Goal: Task Accomplishment & Management: Use online tool/utility

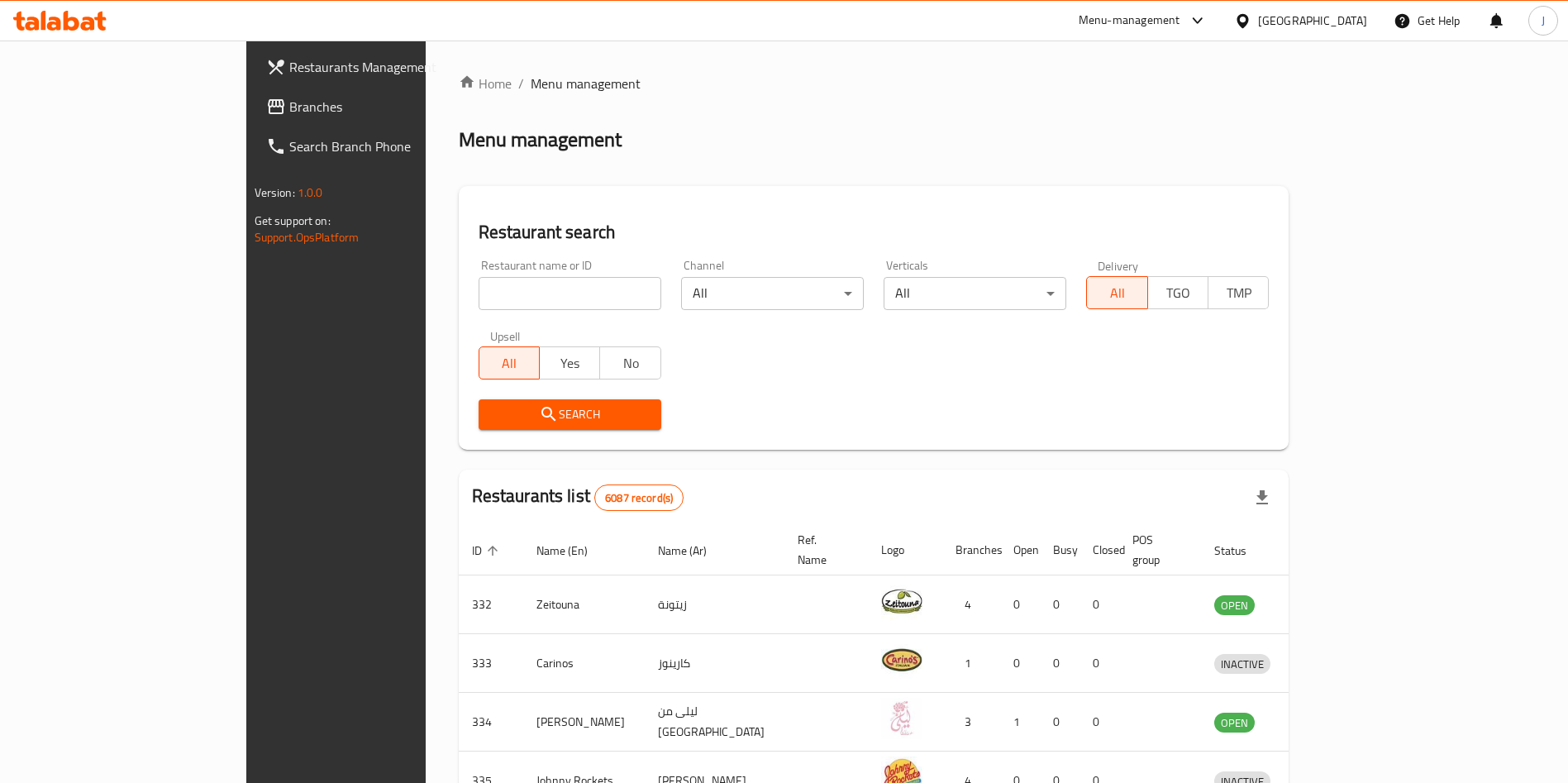
click at [514, 286] on input "search" at bounding box center [570, 293] width 183 height 33
click button "Search" at bounding box center [570, 414] width 183 height 31
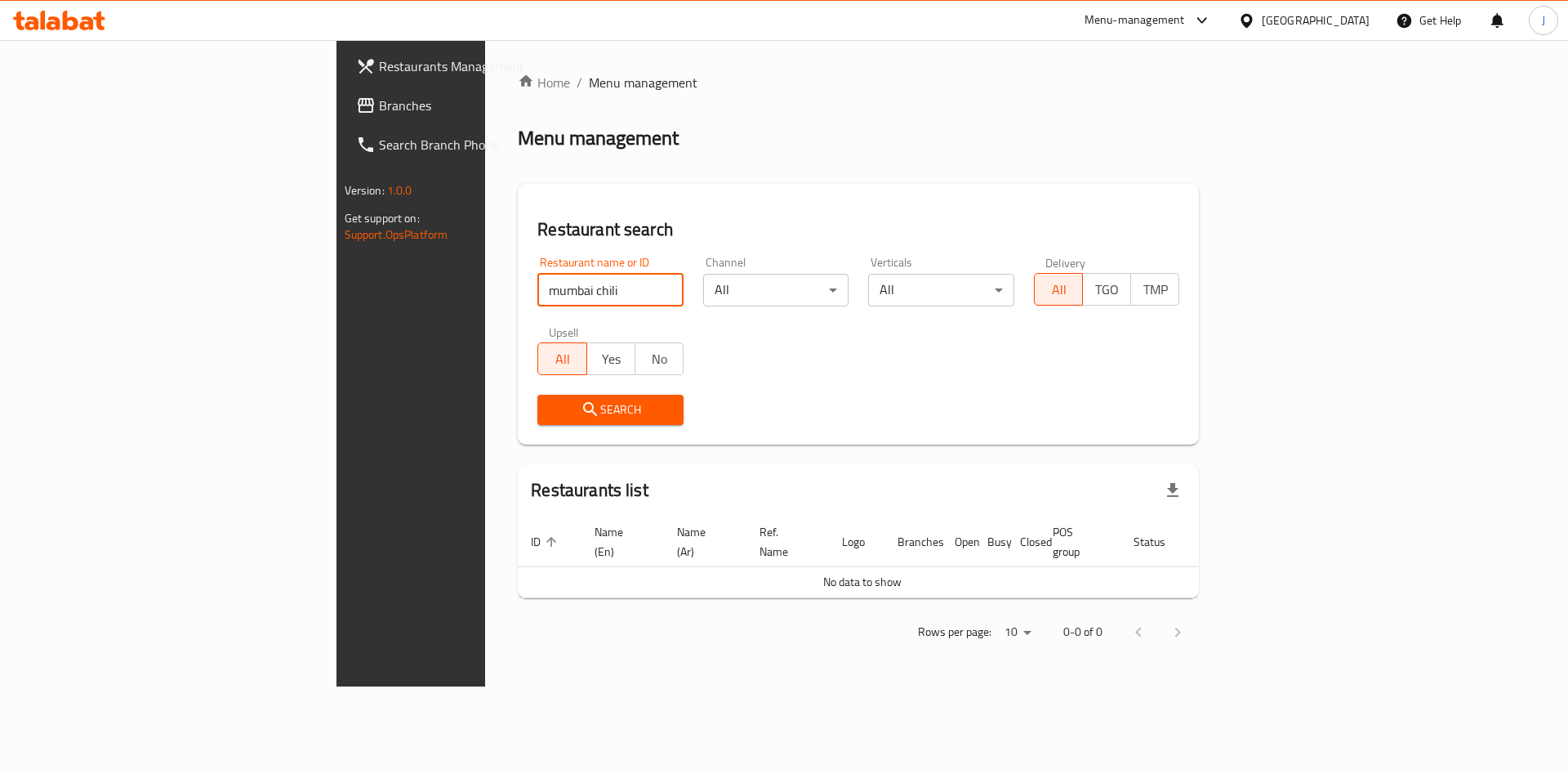
click at [538, 396] on button "Search" at bounding box center [610, 409] width 146 height 31
click at [538, 289] on input "mumbai chili" at bounding box center [610, 289] width 146 height 32
type input "mumbai chilli"
click button "Search" at bounding box center [610, 409] width 146 height 31
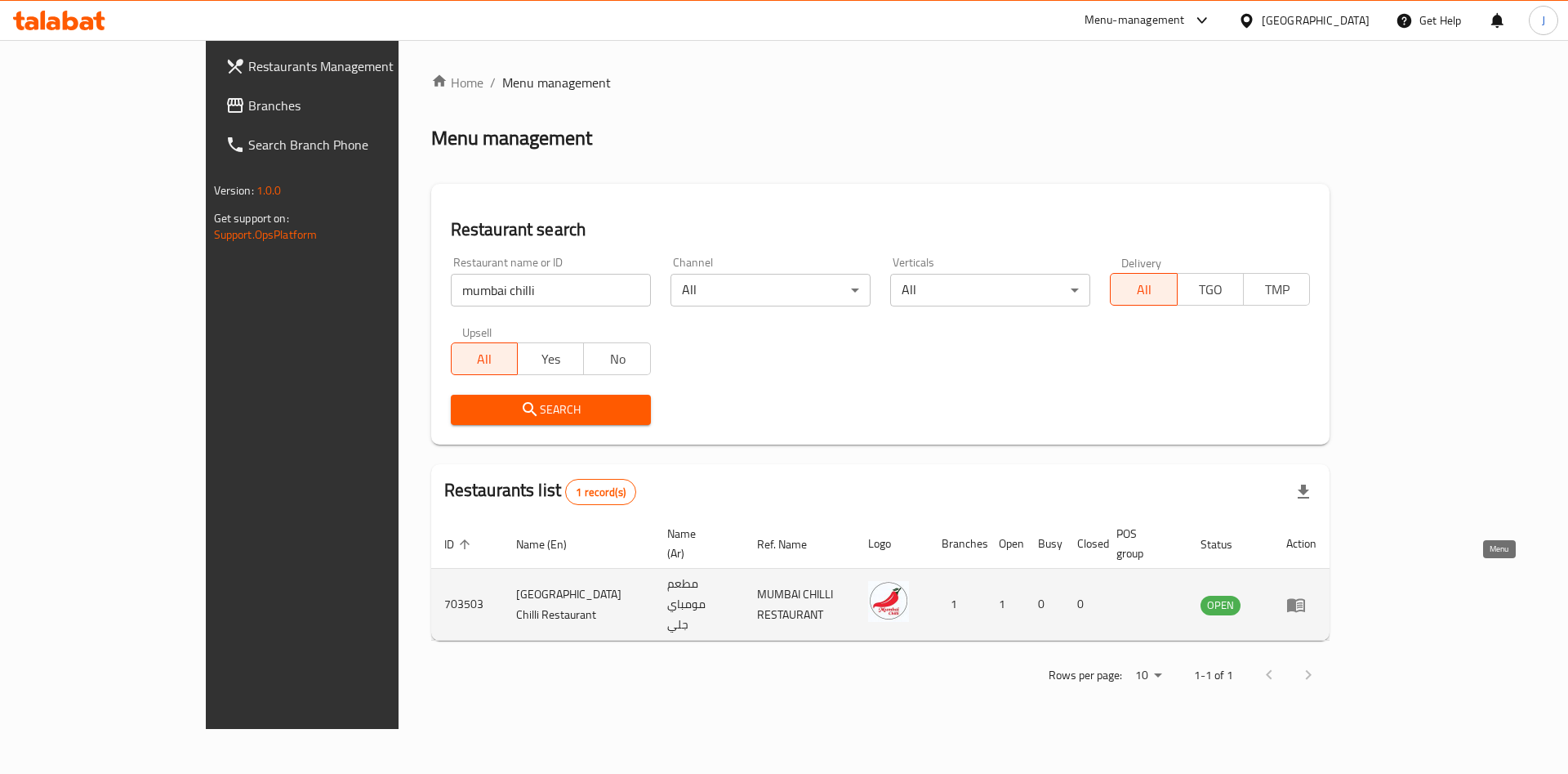
click at [1306, 595] on icon "enhanced table" at bounding box center [1296, 604] width 19 height 19
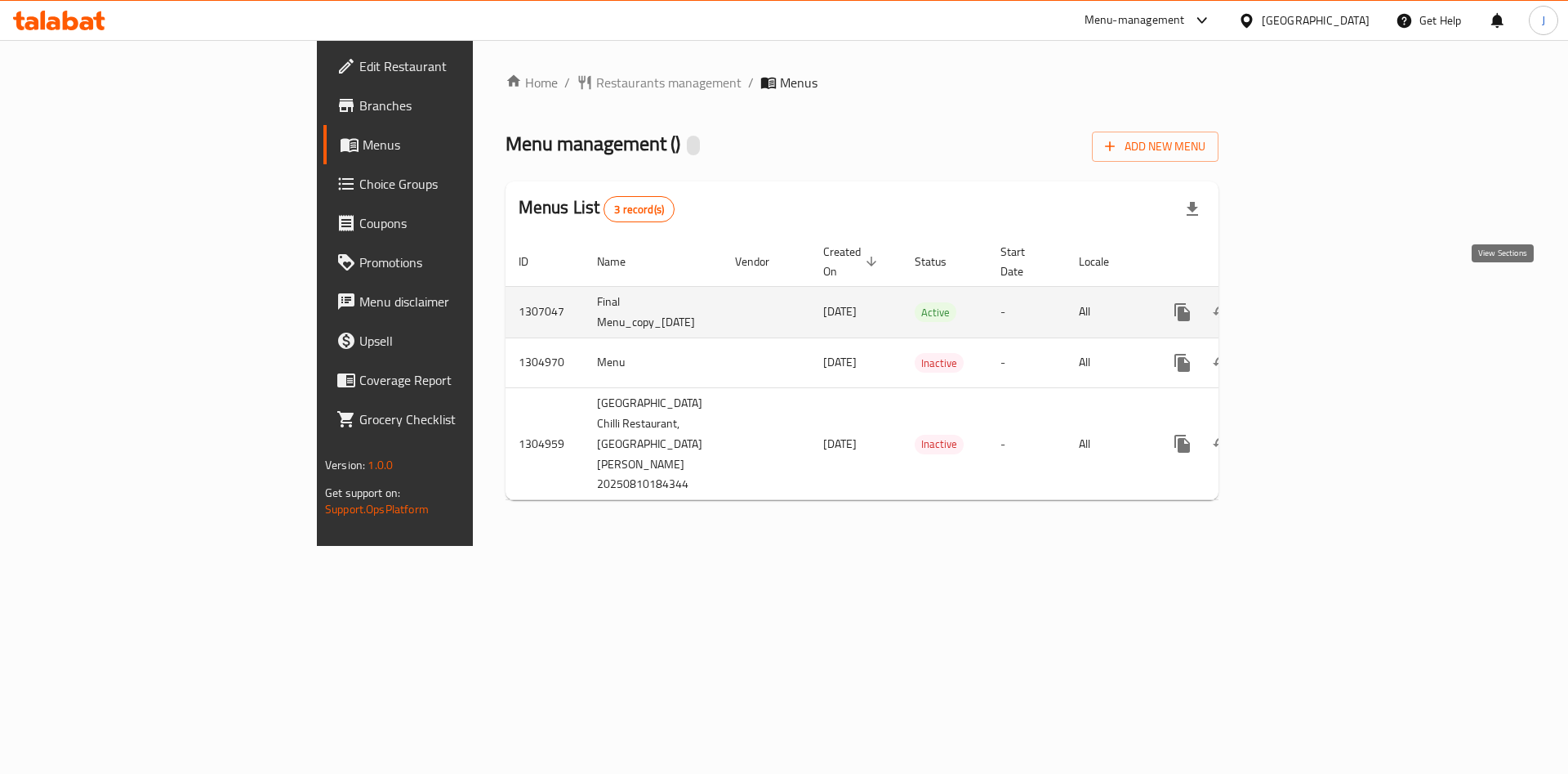
click at [1310, 303] on icon "enhanced table" at bounding box center [1301, 312] width 19 height 19
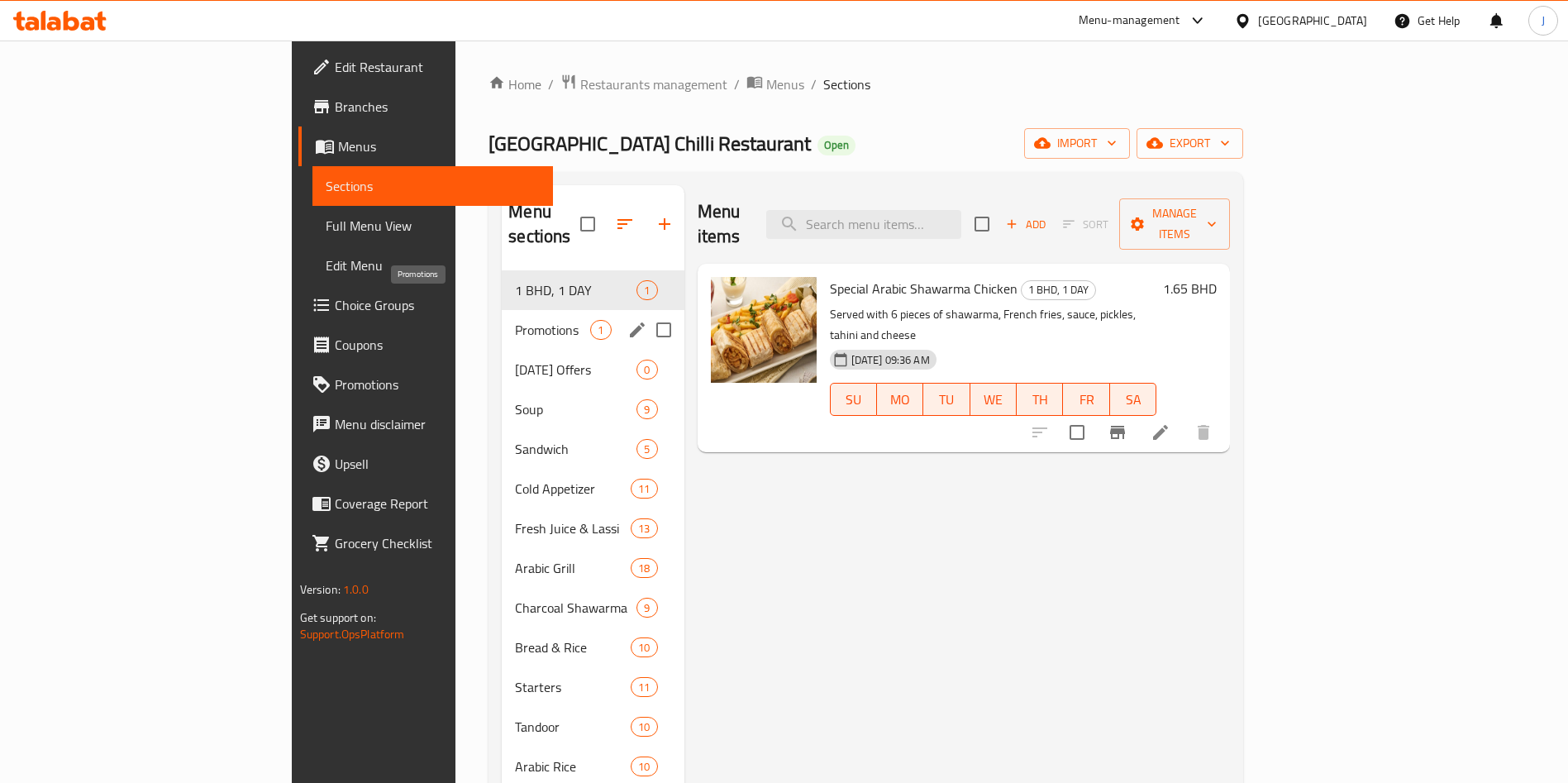
click at [515, 320] on span "Promotions" at bounding box center [552, 330] width 75 height 19
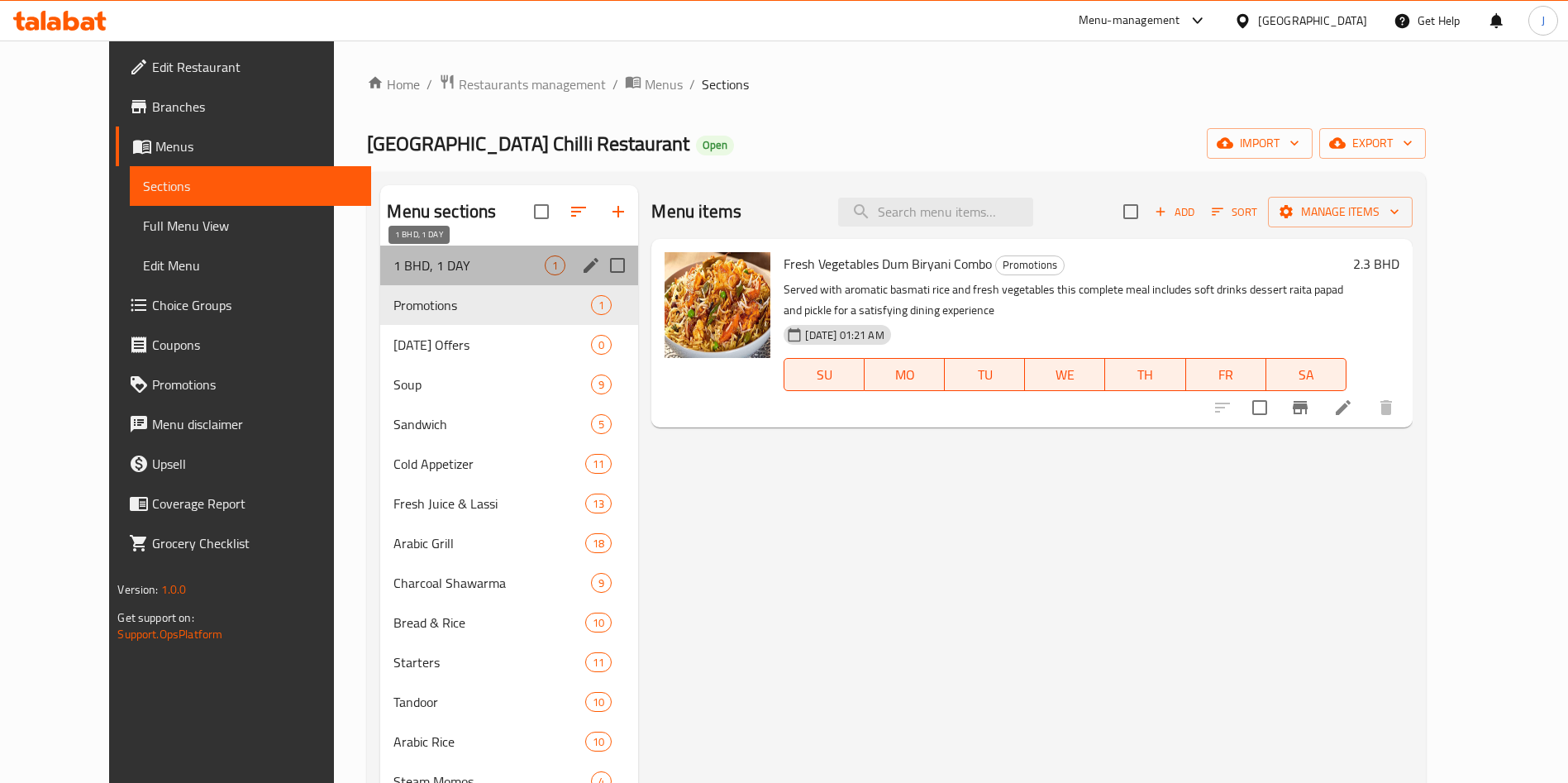
click at [456, 258] on span "1 BHD, 1 DAY" at bounding box center [469, 265] width 151 height 19
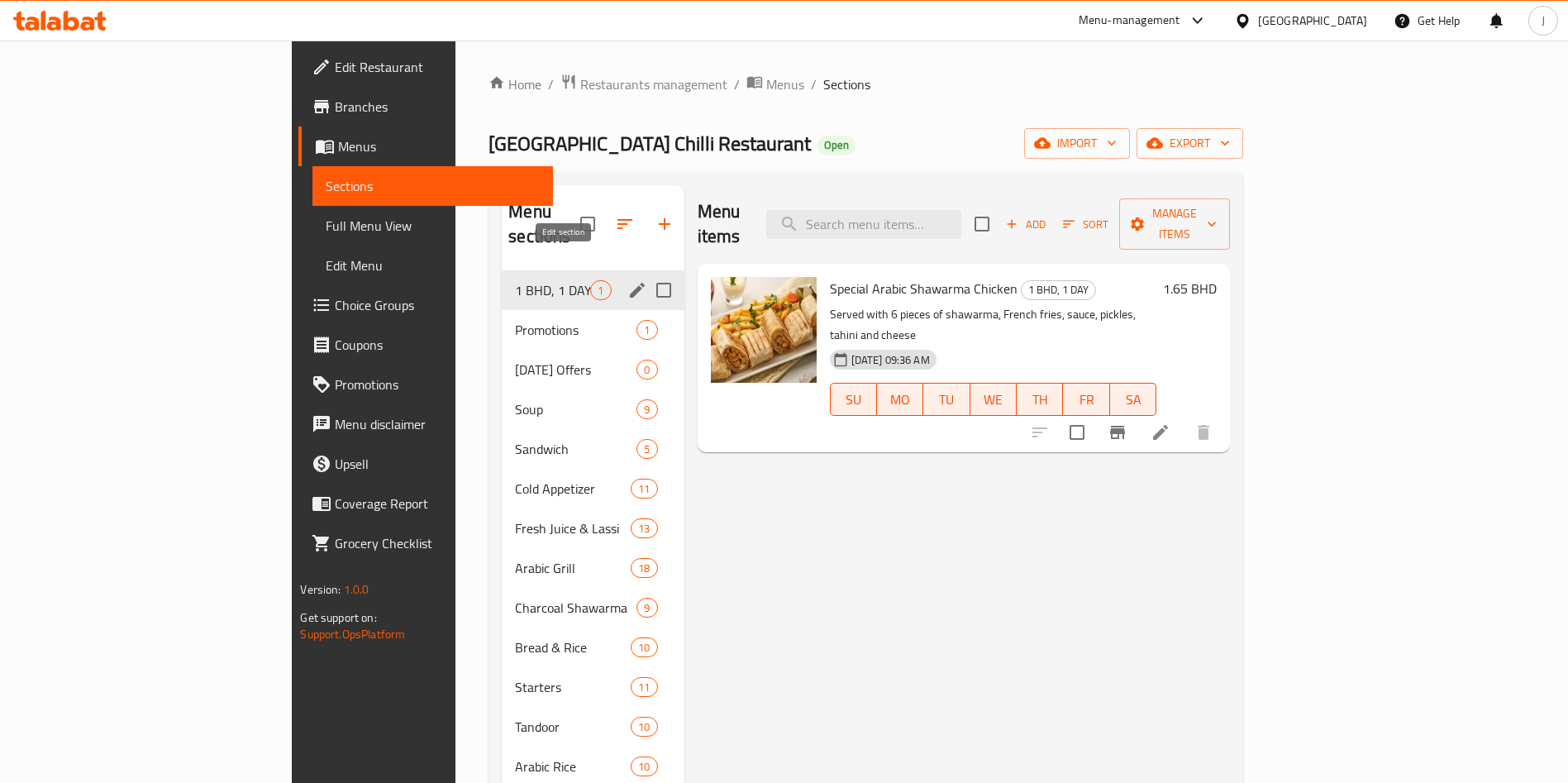
click at [630, 283] on icon "edit" at bounding box center [637, 290] width 15 height 15
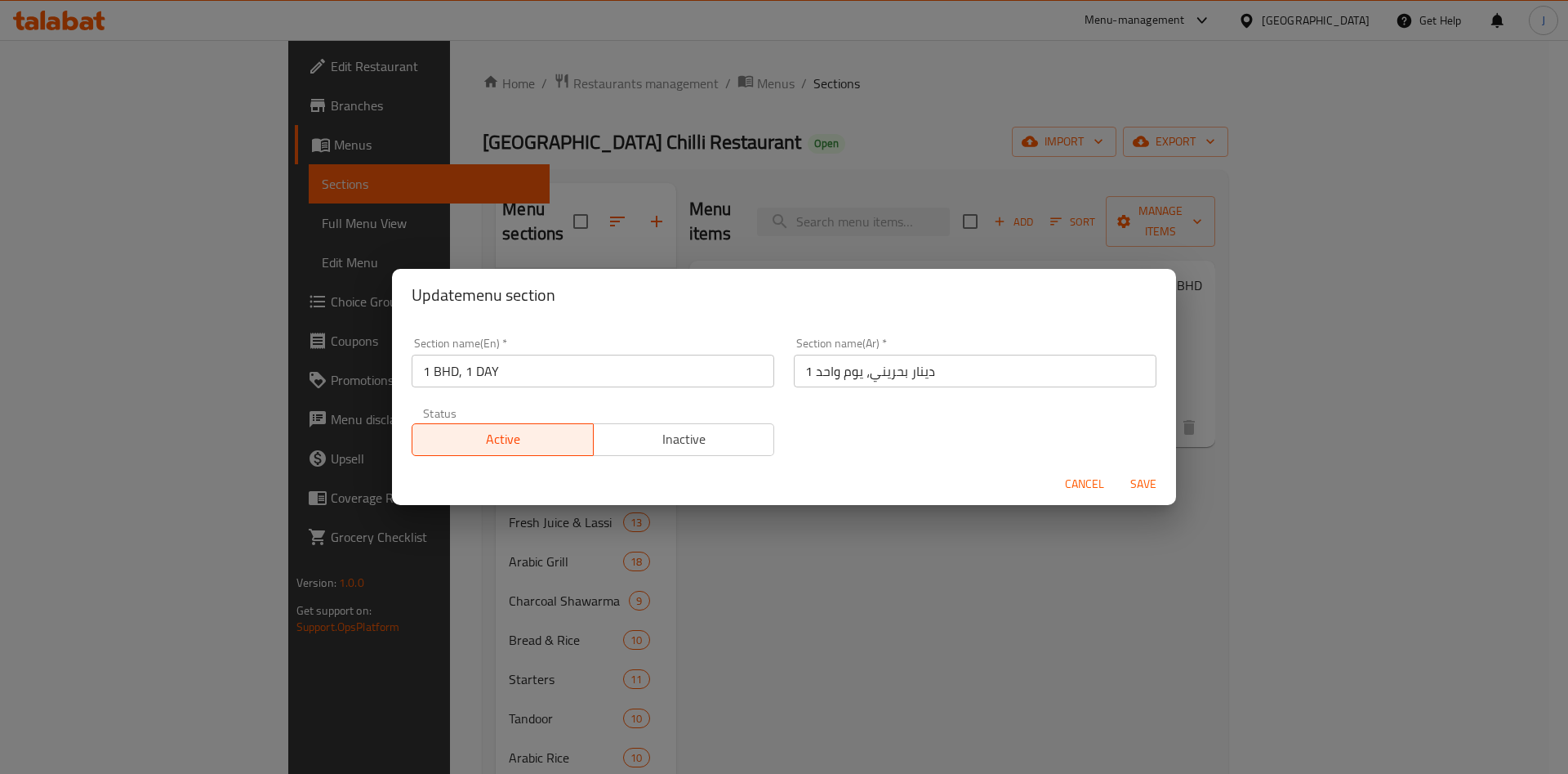
click at [675, 440] on span "Inactive" at bounding box center [684, 439] width 169 height 24
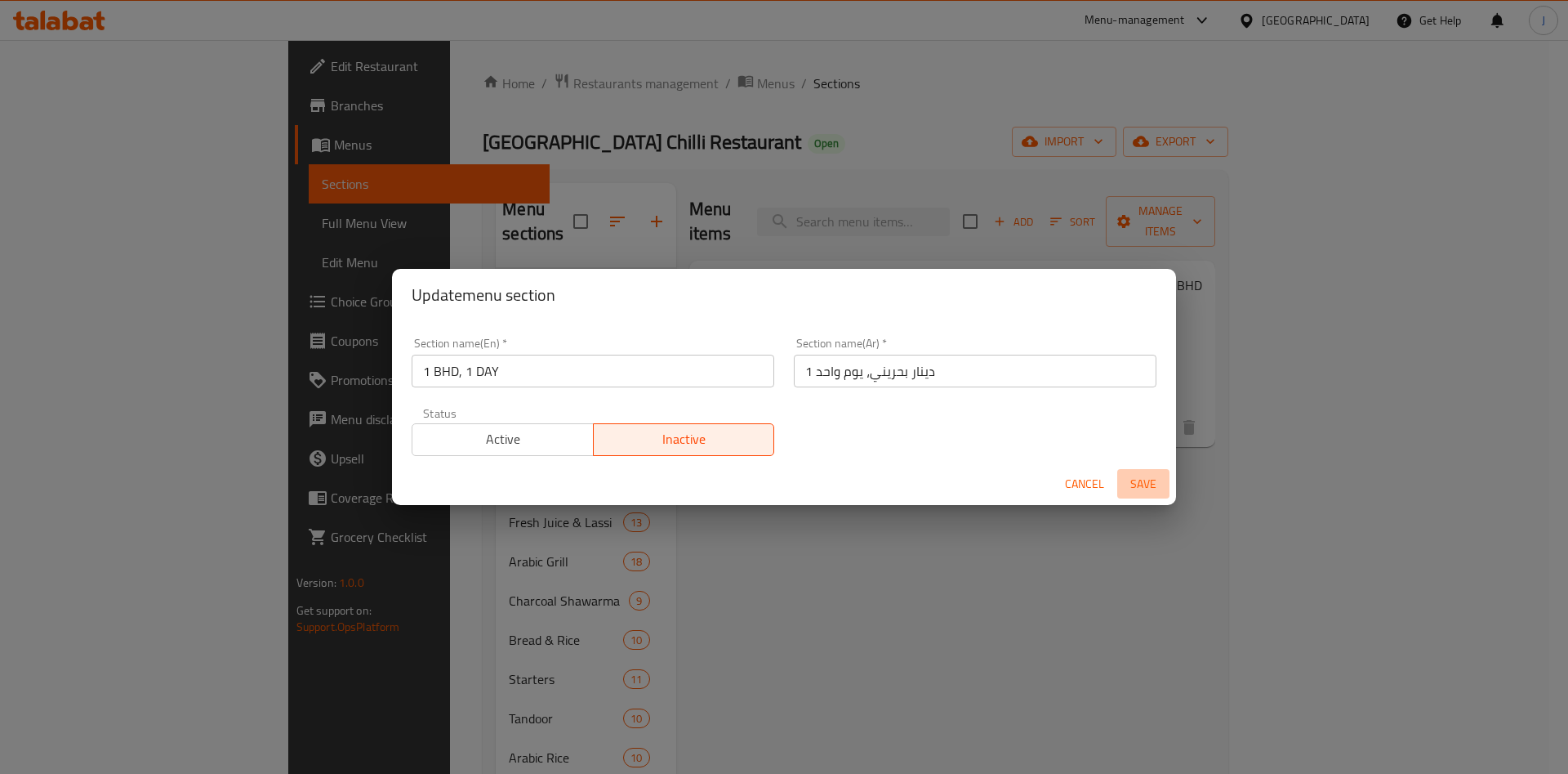
click at [1127, 483] on span "Save" at bounding box center [1143, 484] width 39 height 20
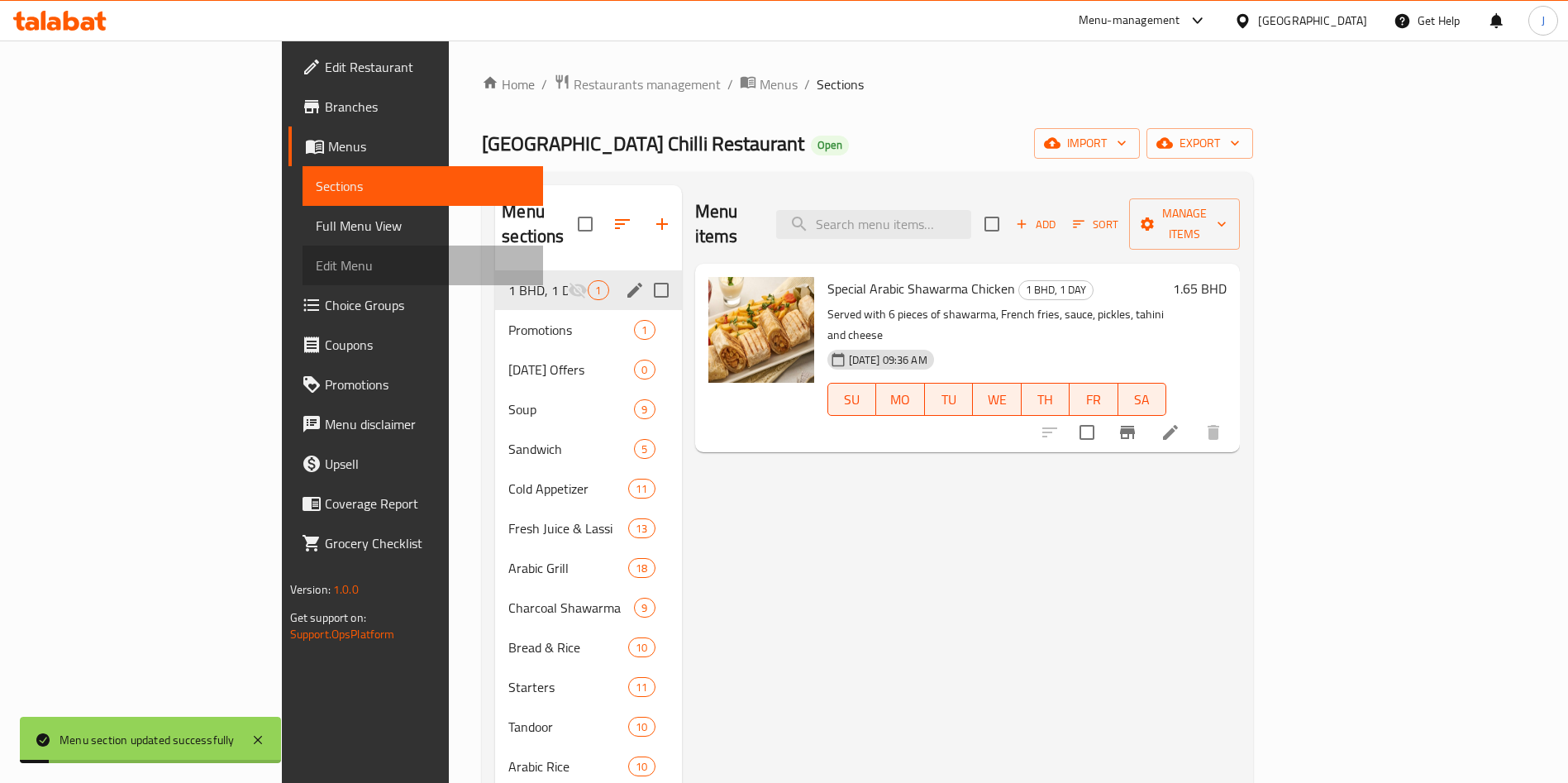
click at [316, 266] on span "Edit Menu" at bounding box center [423, 265] width 215 height 19
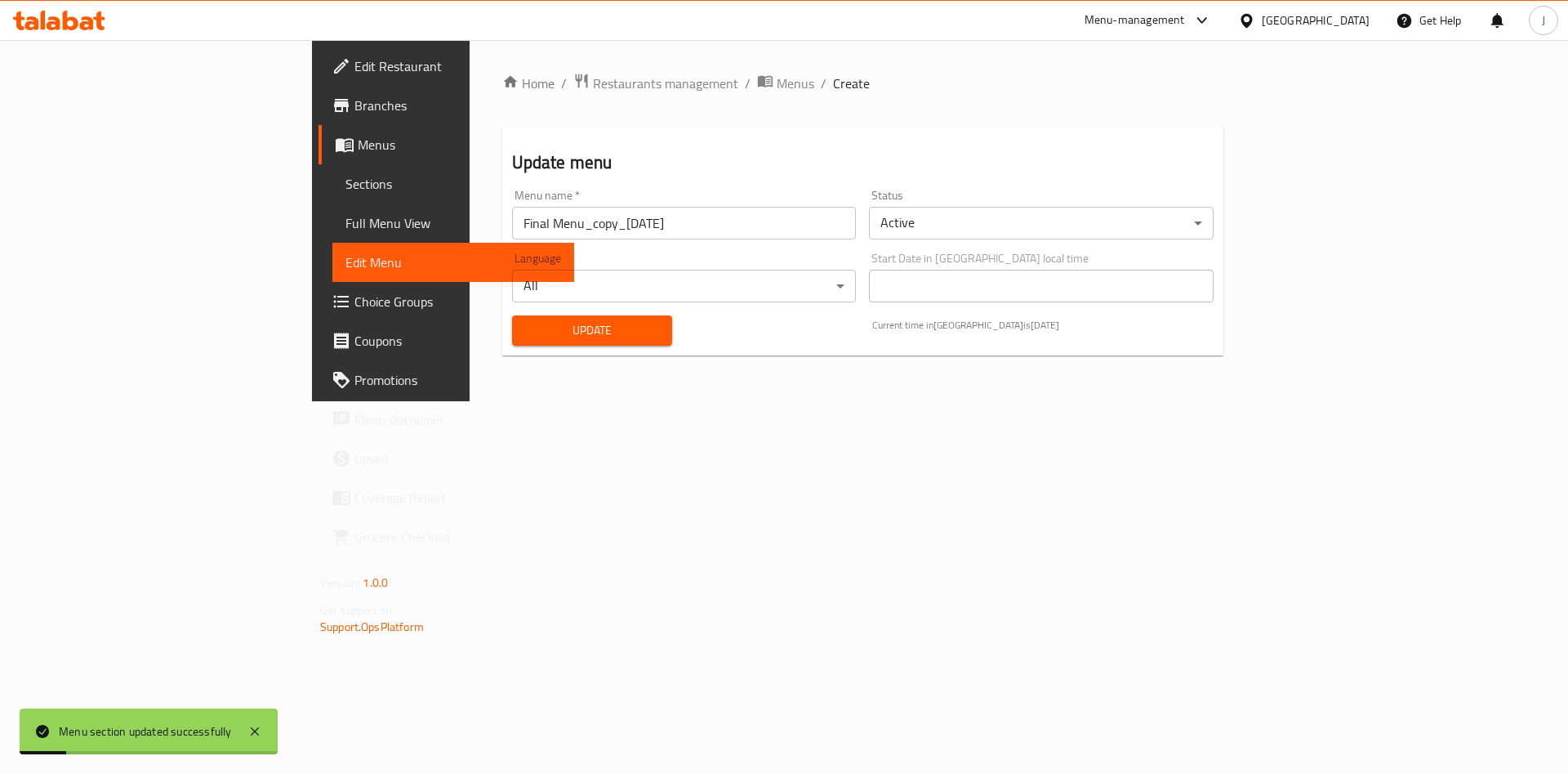
click at [525, 322] on span "Update" at bounding box center [593, 330] width 135 height 20
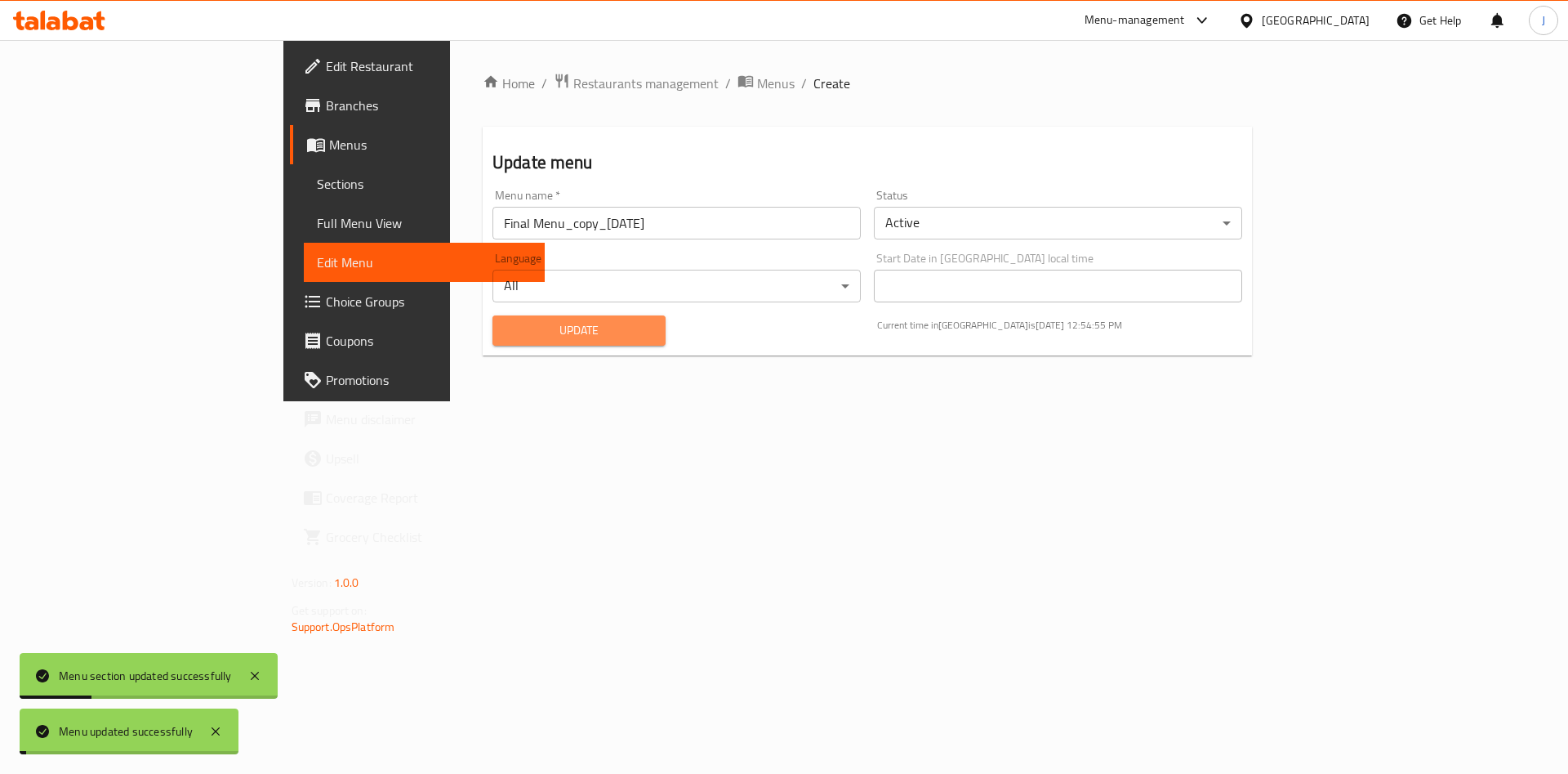
click at [505, 322] on span "Update" at bounding box center [579, 330] width 147 height 20
